Goal: Task Accomplishment & Management: Use online tool/utility

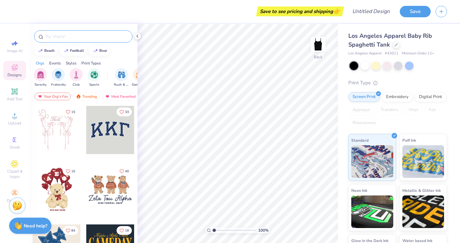
click at [68, 34] on input "text" at bounding box center [86, 36] width 83 height 7
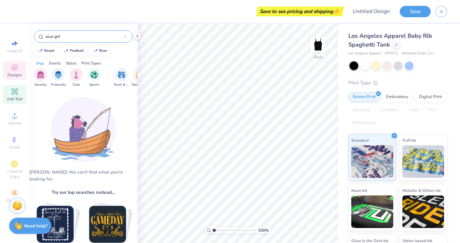
type input "your girl"
click at [17, 99] on span "Add Text" at bounding box center [15, 98] width 16 height 5
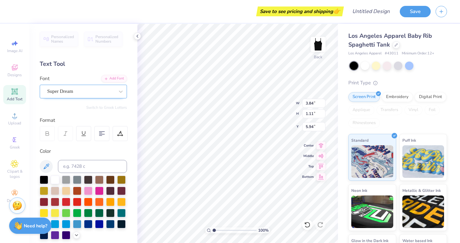
click at [91, 92] on div "Super Dream" at bounding box center [81, 91] width 68 height 10
click at [112, 107] on button "See All" at bounding box center [113, 106] width 20 height 7
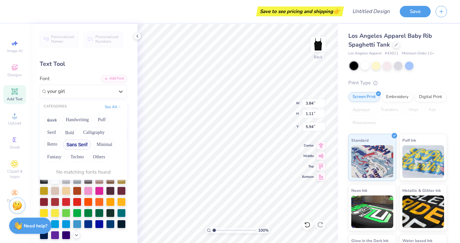
click at [77, 145] on button "Sans Serif" at bounding box center [77, 144] width 28 height 10
click at [76, 143] on button "Sans Serif" at bounding box center [77, 144] width 28 height 10
type input "your girl"
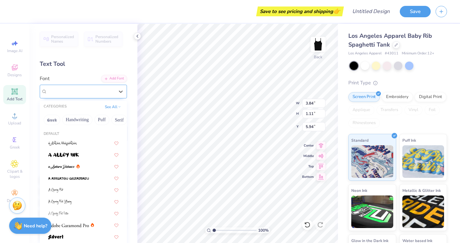
click at [103, 93] on div "Super Dream" at bounding box center [81, 91] width 68 height 10
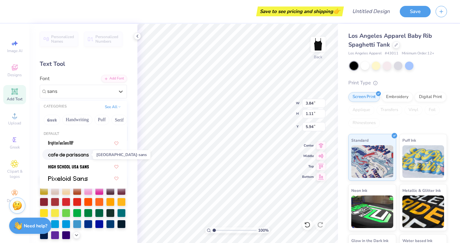
click at [88, 153] on img at bounding box center [68, 155] width 41 height 5
type input "sans"
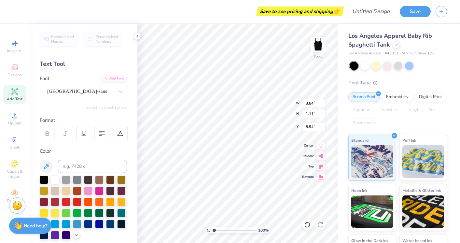
type textarea "your girl"
type input "2.85"
type input "5.73"
type input "1.46"
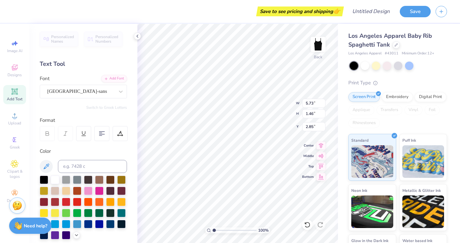
type input "2.84"
click at [367, 66] on div at bounding box center [365, 65] width 8 height 8
